Goal: Task Accomplishment & Management: Complete application form

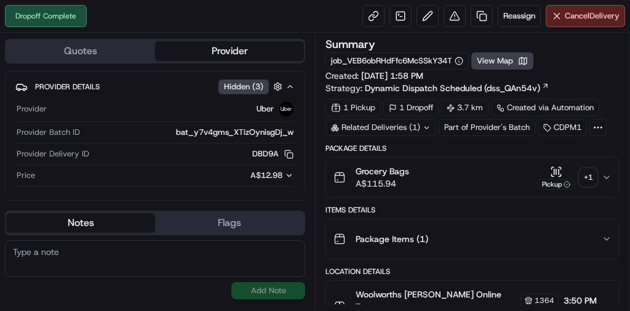
click at [588, 175] on div "+ 1" at bounding box center [587, 176] width 17 height 17
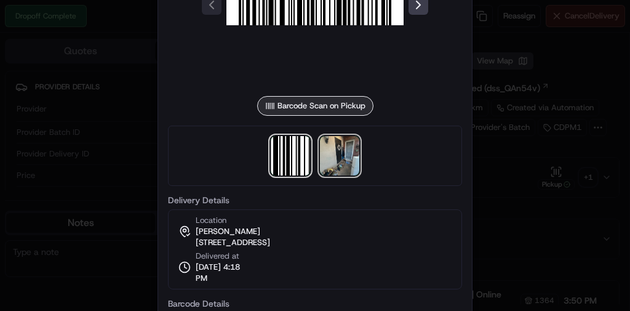
click at [331, 159] on img at bounding box center [339, 155] width 39 height 39
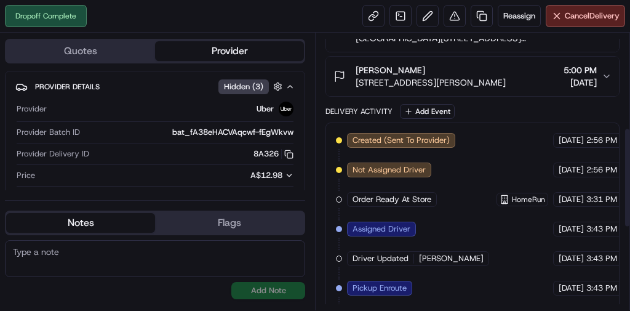
scroll to position [96, 0]
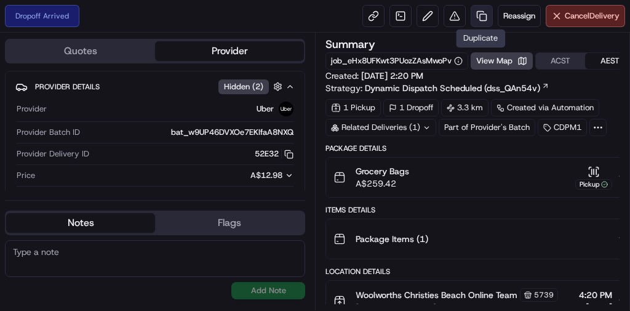
click at [485, 23] on link at bounding box center [481, 16] width 22 height 22
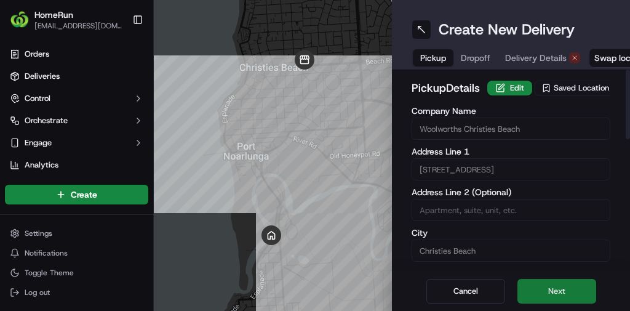
click at [537, 283] on button "Next" at bounding box center [556, 291] width 79 height 25
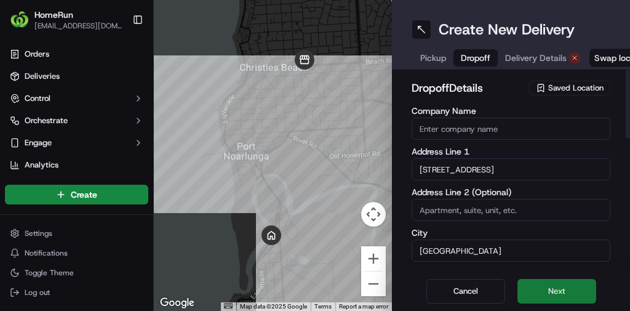
click at [532, 293] on button "Next" at bounding box center [556, 291] width 79 height 25
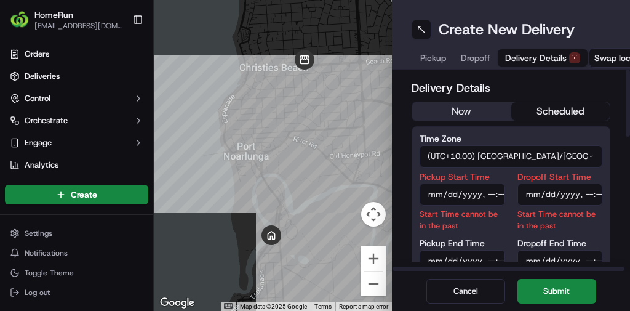
drag, startPoint x: 463, startPoint y: 108, endPoint x: 476, endPoint y: 130, distance: 25.6
click at [464, 108] on button "now" at bounding box center [461, 111] width 99 height 18
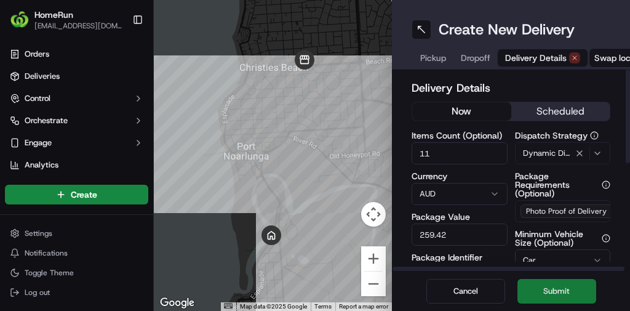
click at [547, 291] on button "Submit" at bounding box center [556, 291] width 79 height 25
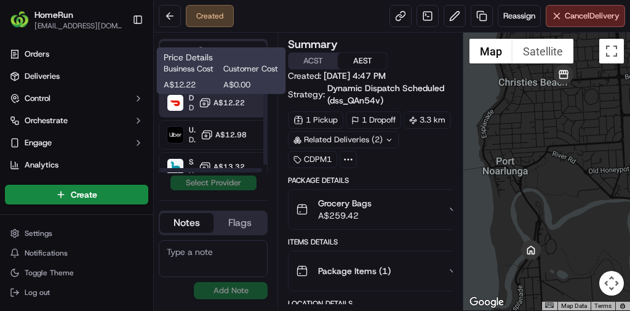
click at [214, 104] on span "A$12.22" at bounding box center [228, 103] width 31 height 10
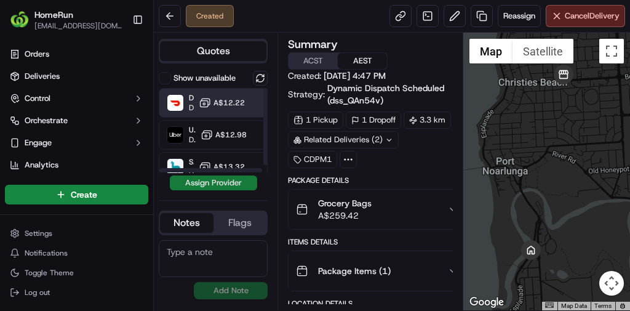
click at [217, 181] on button "Assign Provider" at bounding box center [213, 182] width 87 height 15
